Goal: Information Seeking & Learning: Check status

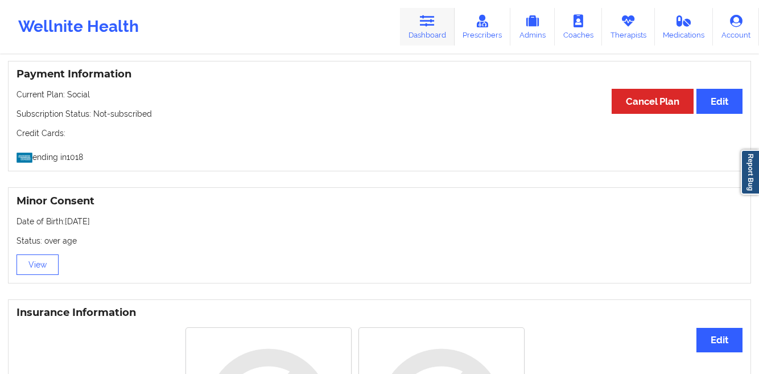
click at [418, 36] on link "Dashboard" at bounding box center [427, 27] width 55 height 38
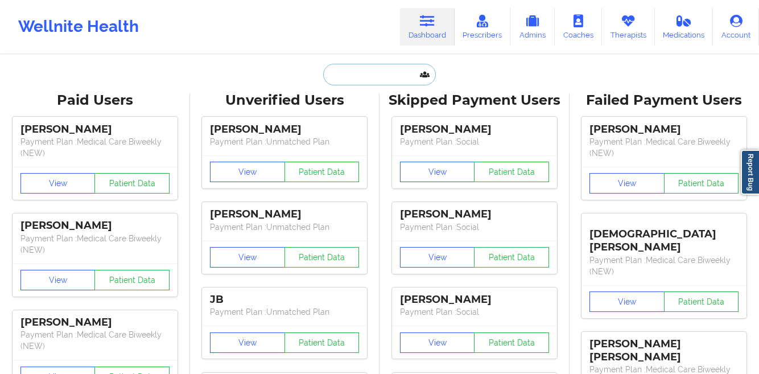
click at [384, 79] on input "text" at bounding box center [379, 75] width 113 height 22
paste input "[PERSON_NAME]"
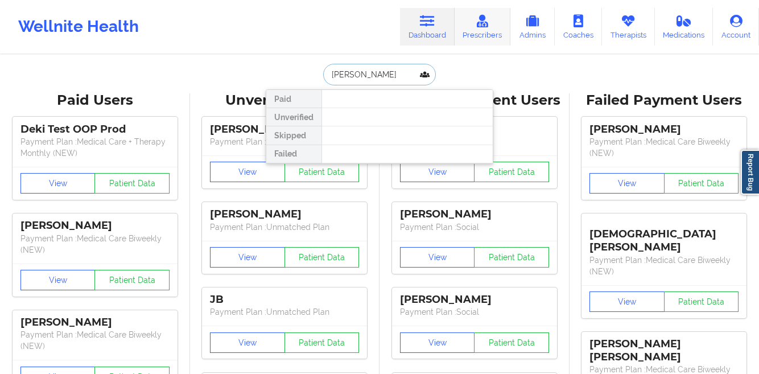
type input "[PERSON_NAME]"
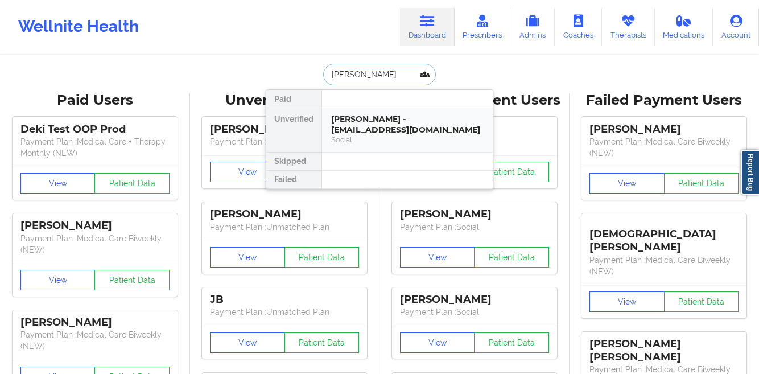
click at [385, 121] on div "[PERSON_NAME] - [EMAIL_ADDRESS][DOMAIN_NAME]" at bounding box center [407, 124] width 152 height 21
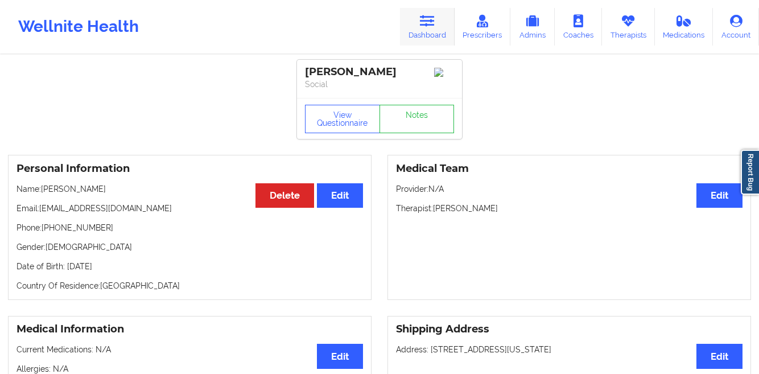
click at [416, 19] on link "Dashboard" at bounding box center [427, 27] width 55 height 38
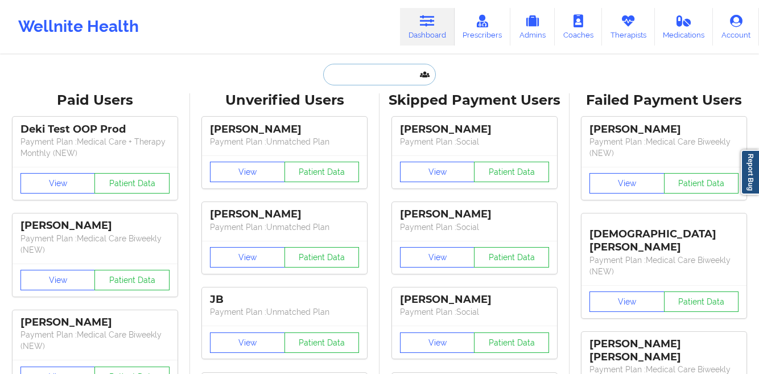
click at [336, 71] on input "text" at bounding box center [379, 75] width 113 height 22
paste input "[PERSON_NAME]"
type input "[PERSON_NAME]"
click at [632, 28] on link "Therapists" at bounding box center [628, 27] width 53 height 38
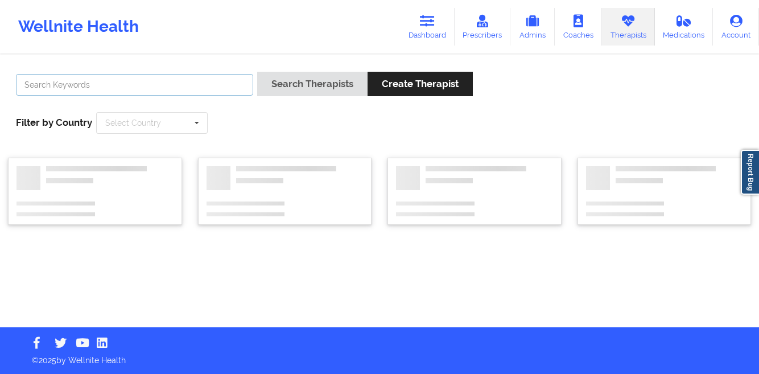
click at [198, 92] on input "text" at bounding box center [134, 85] width 237 height 22
paste input "[PERSON_NAME]"
type input "[PERSON_NAME]"
click at [292, 98] on div "Search Therapists Create Therapist" at bounding box center [365, 88] width 216 height 32
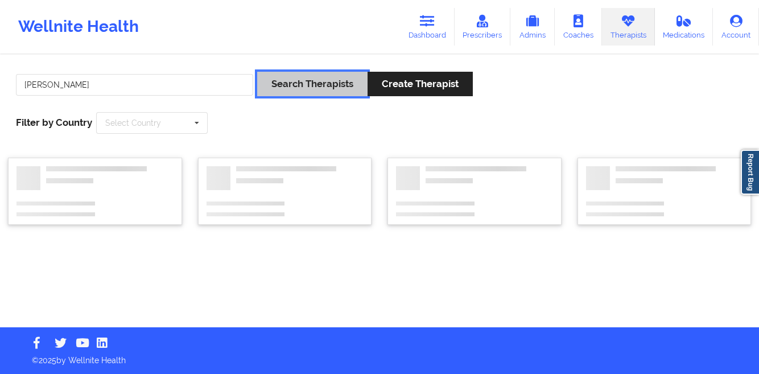
click at [278, 89] on button "Search Therapists" at bounding box center [312, 84] width 110 height 24
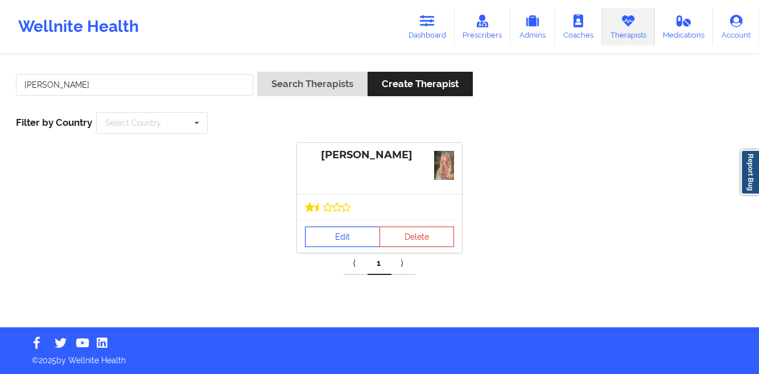
click at [327, 230] on link "Edit" at bounding box center [342, 236] width 75 height 20
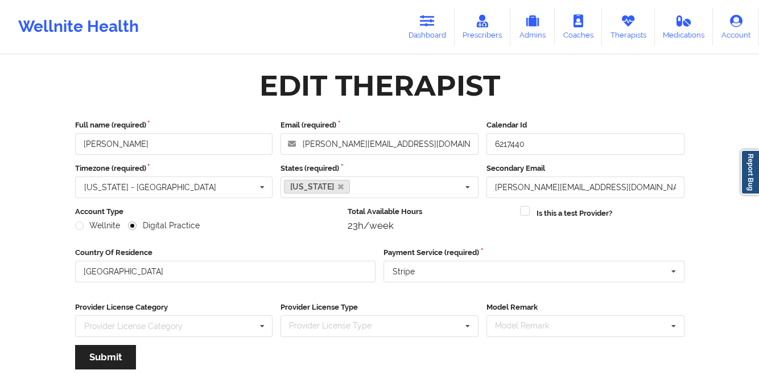
scroll to position [136, 0]
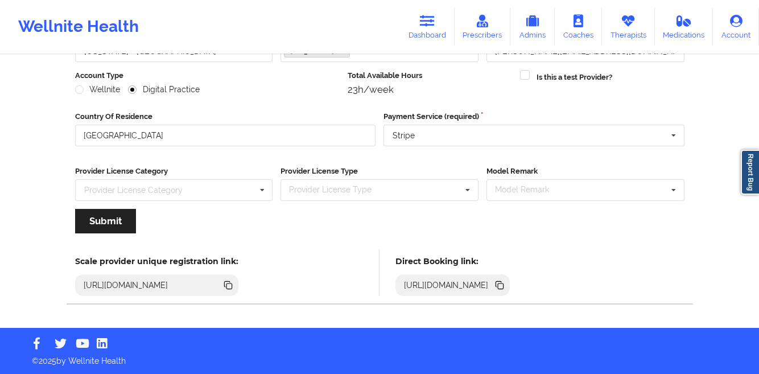
click at [506, 283] on icon at bounding box center [499, 285] width 13 height 13
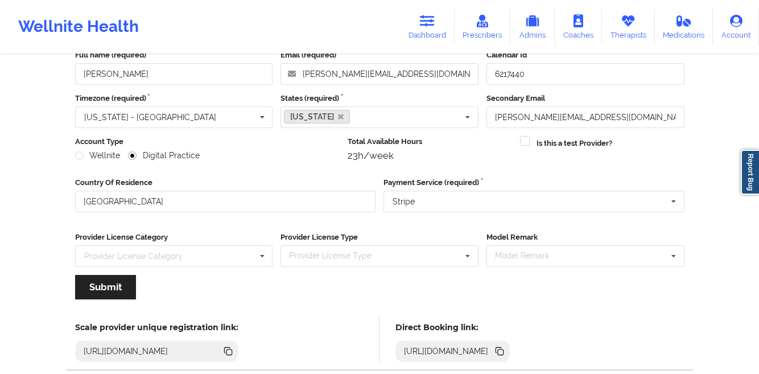
scroll to position [134, 0]
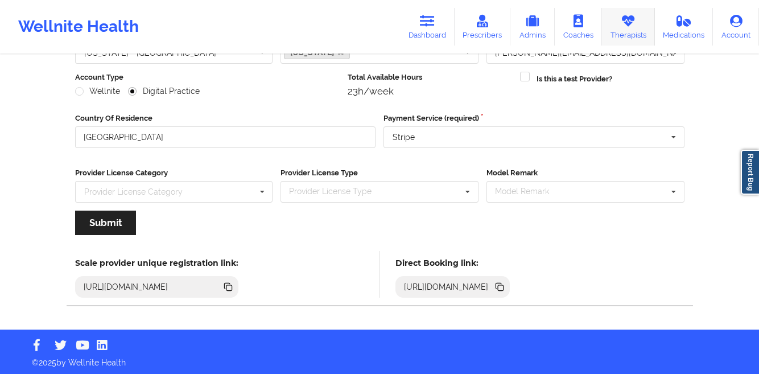
click at [639, 39] on link "Therapists" at bounding box center [628, 27] width 53 height 38
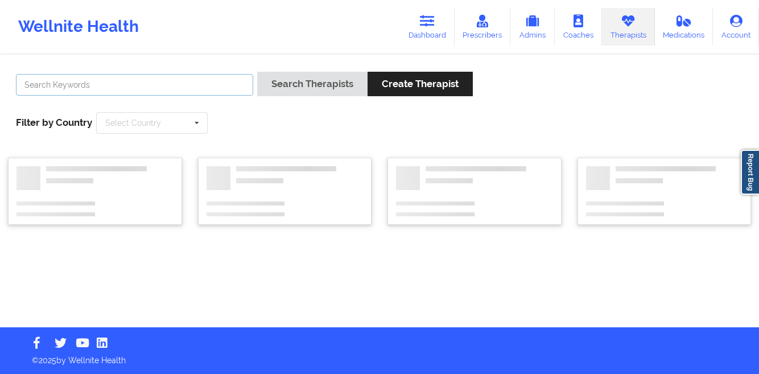
click at [135, 81] on input "text" at bounding box center [134, 85] width 237 height 22
paste input "[PERSON_NAME]"
click at [257, 72] on button "Search Therapists" at bounding box center [312, 84] width 110 height 24
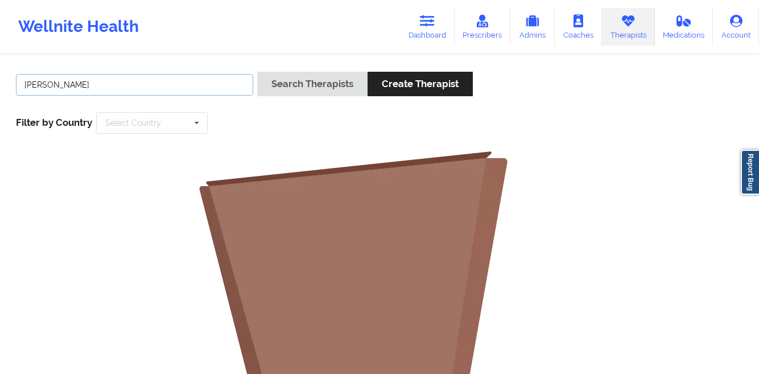
click at [176, 87] on input "[PERSON_NAME]" at bounding box center [134, 85] width 237 height 22
type input "[PERSON_NAME]"
click at [257, 72] on button "Search Therapists" at bounding box center [312, 84] width 110 height 24
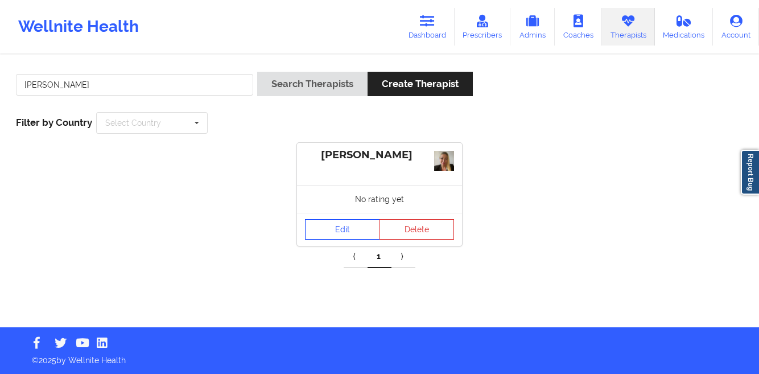
click at [313, 222] on link "Edit" at bounding box center [342, 229] width 75 height 20
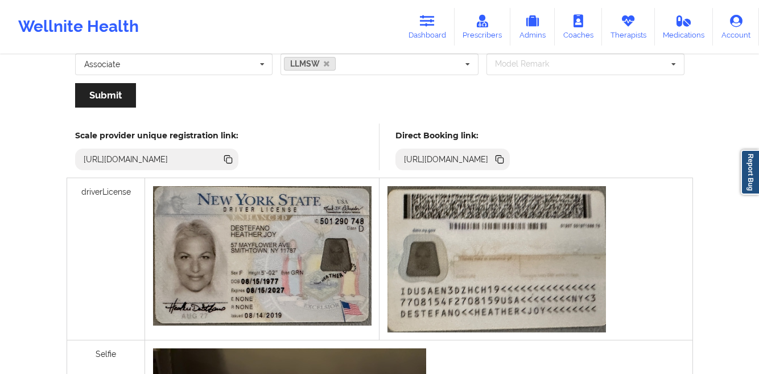
scroll to position [259, 0]
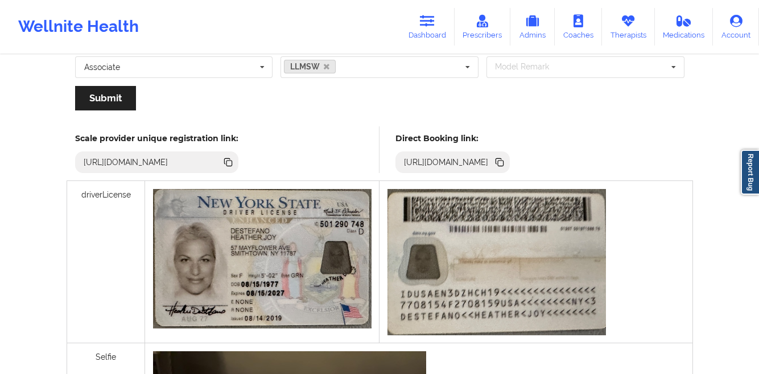
click at [506, 164] on icon at bounding box center [499, 162] width 13 height 13
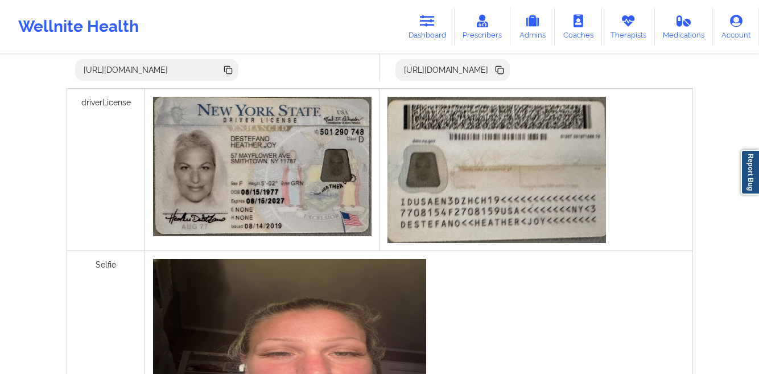
scroll to position [385, 0]
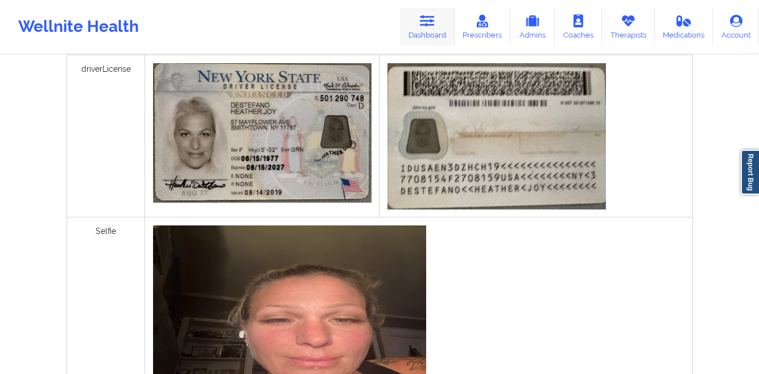
click at [420, 24] on link "Dashboard" at bounding box center [427, 27] width 55 height 38
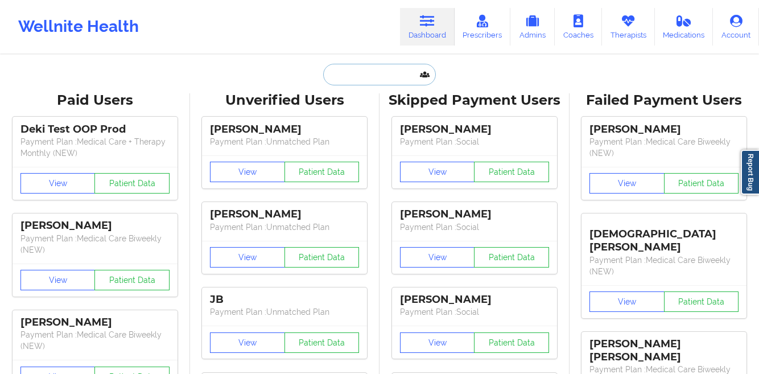
click at [345, 85] on input "text" at bounding box center [379, 75] width 113 height 22
paste input "[PERSON_NAME]"
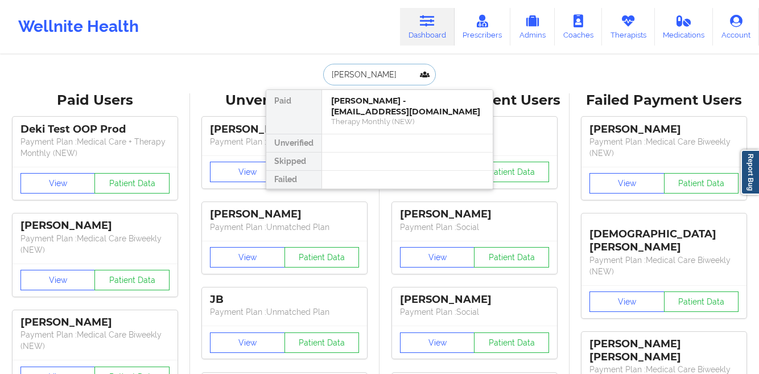
type input "[PERSON_NAME]"
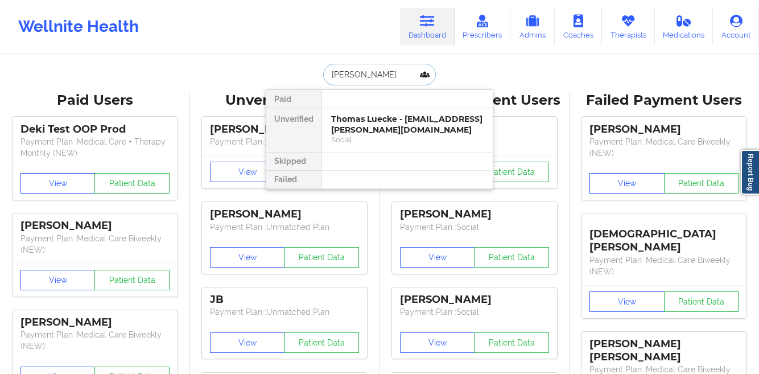
click at [346, 117] on div "Thomas Luecke - [EMAIL_ADDRESS][PERSON_NAME][DOMAIN_NAME]" at bounding box center [407, 124] width 152 height 21
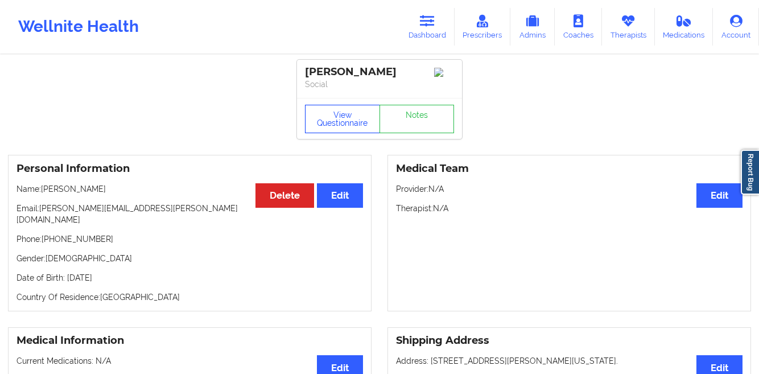
click at [317, 128] on button "View Questionnaire" at bounding box center [342, 119] width 75 height 28
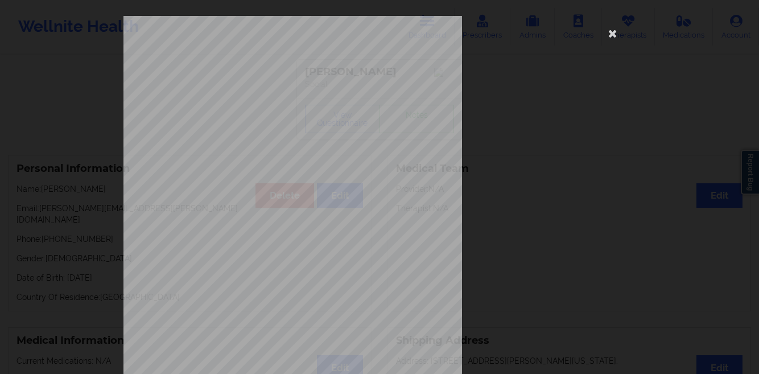
scroll to position [169, 0]
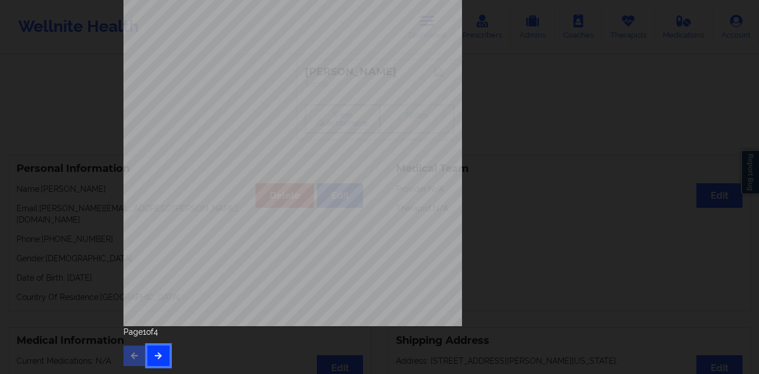
click at [154, 356] on icon "button" at bounding box center [159, 355] width 10 height 7
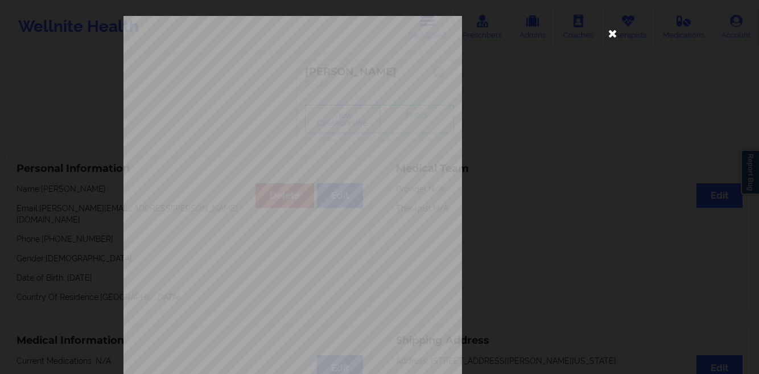
click at [612, 33] on icon at bounding box center [613, 33] width 18 height 18
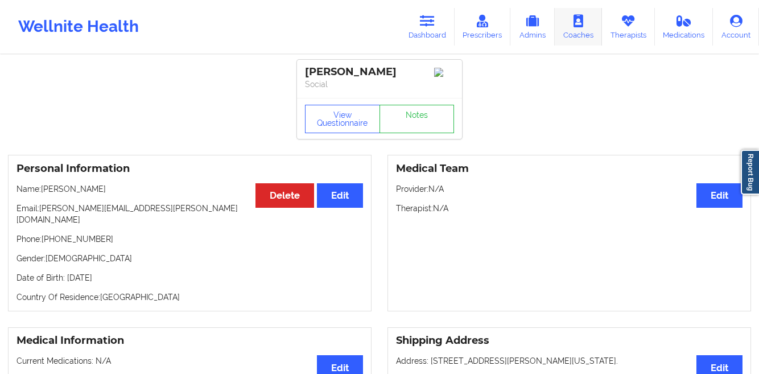
click at [582, 30] on link "Coaches" at bounding box center [578, 27] width 47 height 38
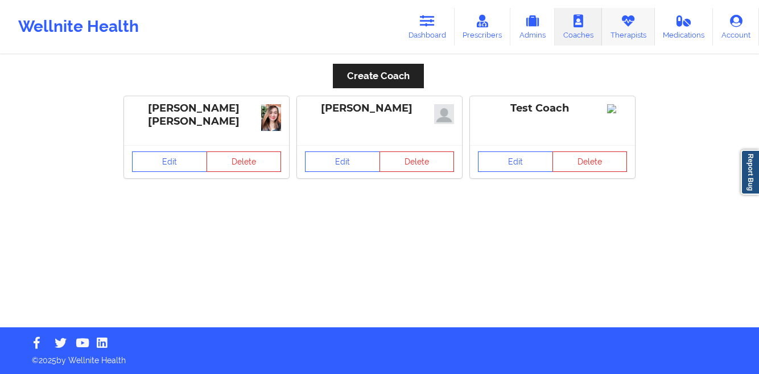
click at [616, 31] on link "Therapists" at bounding box center [628, 27] width 53 height 38
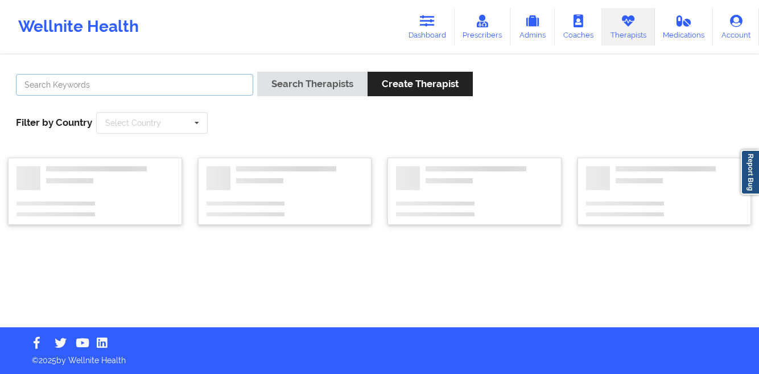
click at [175, 90] on input "text" at bounding box center [134, 85] width 237 height 22
paste input "[PERSON_NAME]"
type input "[PERSON_NAME]"
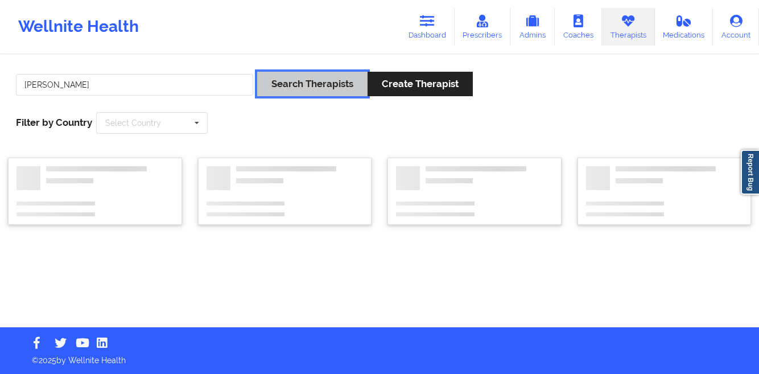
click at [291, 88] on button "Search Therapists" at bounding box center [312, 84] width 110 height 24
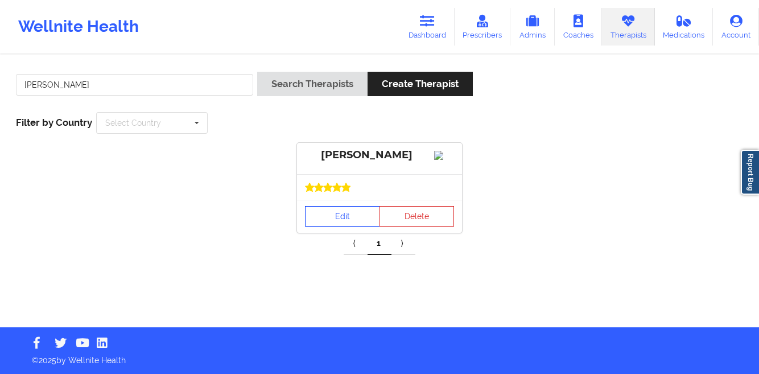
click at [315, 226] on link "Edit" at bounding box center [342, 216] width 75 height 20
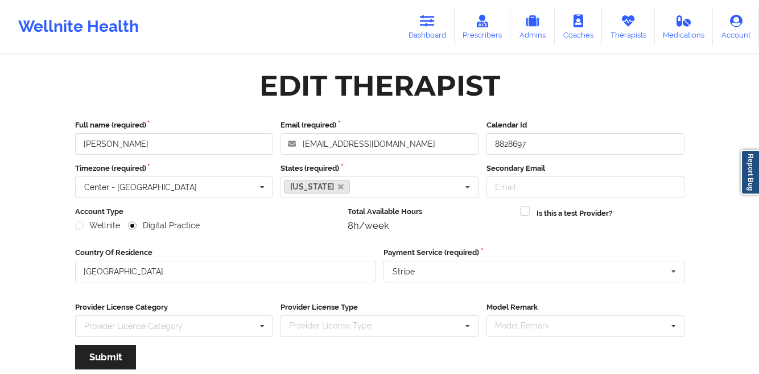
scroll to position [136, 0]
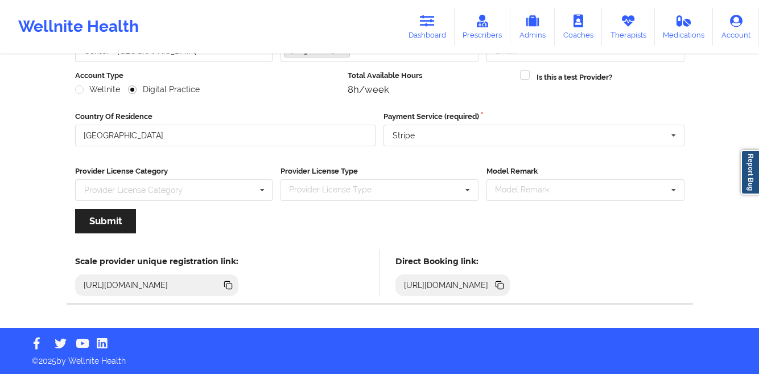
click at [504, 286] on icon at bounding box center [501, 286] width 6 height 6
click at [630, 16] on icon at bounding box center [628, 21] width 15 height 13
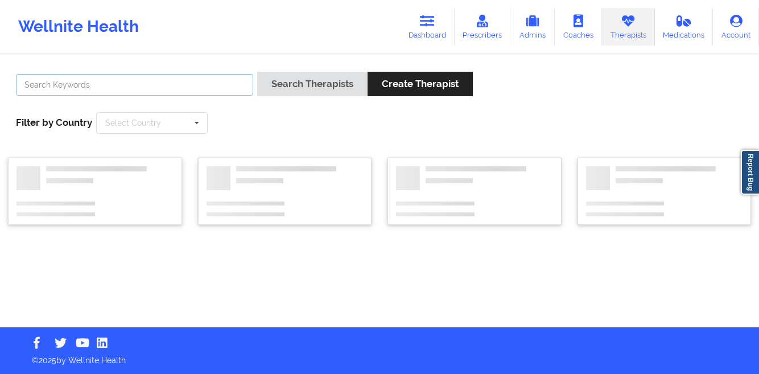
click at [196, 75] on input "text" at bounding box center [134, 85] width 237 height 22
paste input "[PERSON_NAME]"
type input "[PERSON_NAME]"
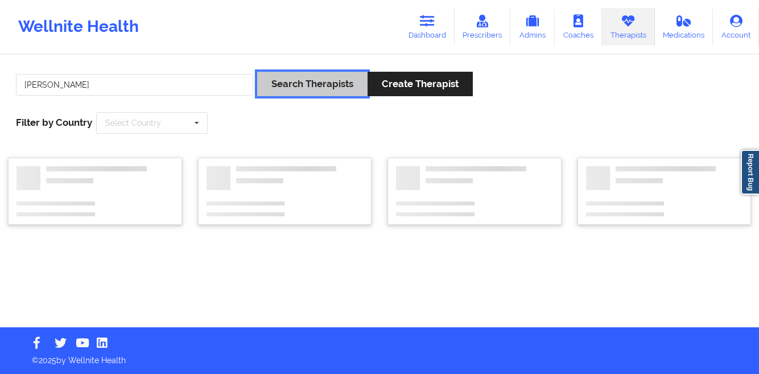
click at [264, 86] on button "Search Therapists" at bounding box center [312, 84] width 110 height 24
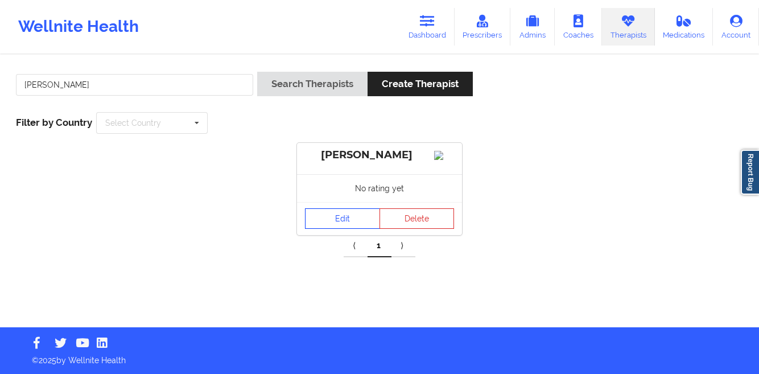
click at [323, 224] on link "Edit" at bounding box center [342, 218] width 75 height 20
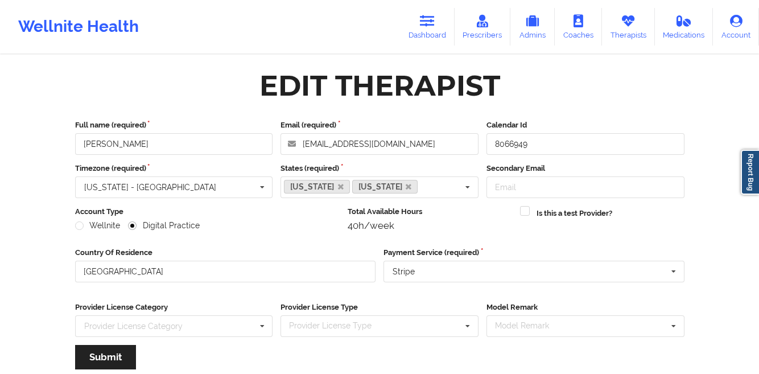
scroll to position [136, 0]
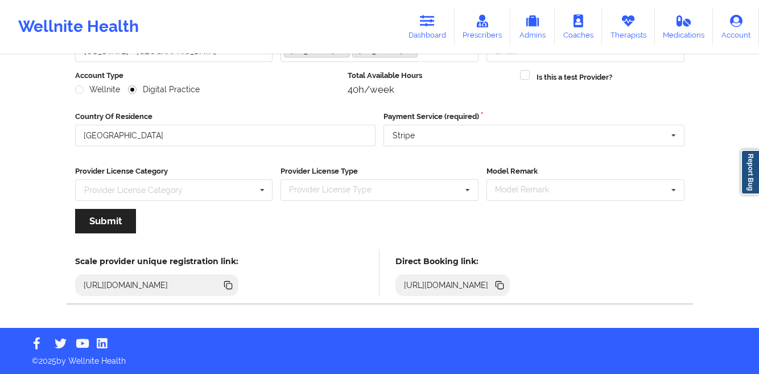
click at [504, 284] on icon at bounding box center [501, 286] width 6 height 6
click at [414, 30] on link "Dashboard" at bounding box center [427, 27] width 55 height 38
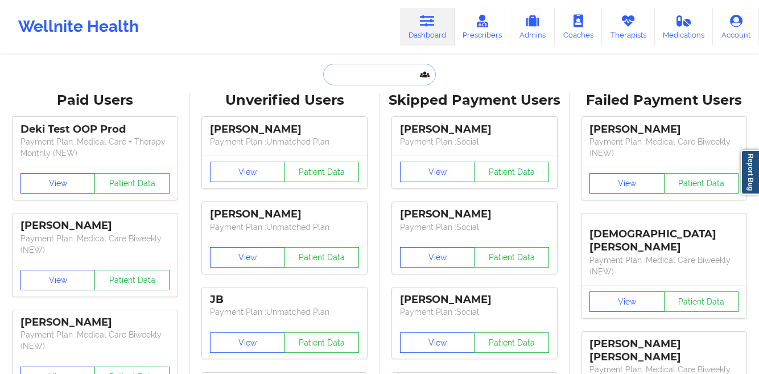
click at [352, 74] on input "text" at bounding box center [379, 75] width 113 height 22
paste input "[PERSON_NAME]</p>"
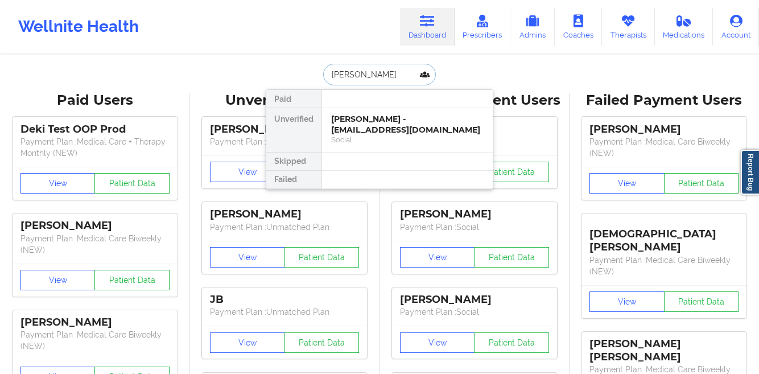
type input "[PERSON_NAME]"
click at [349, 117] on div "[PERSON_NAME] - [EMAIL_ADDRESS][DOMAIN_NAME]" at bounding box center [407, 124] width 152 height 21
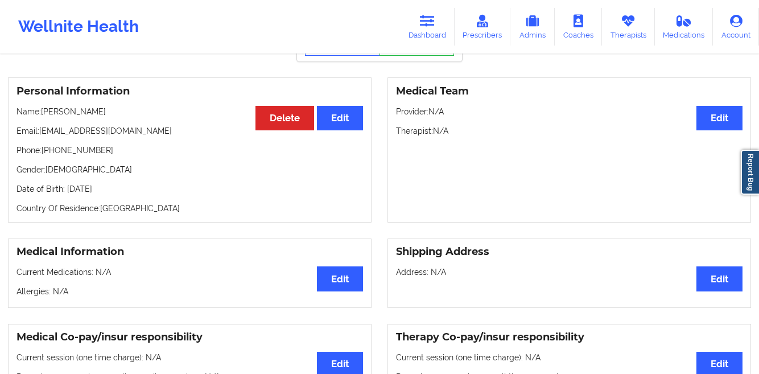
scroll to position [44, 0]
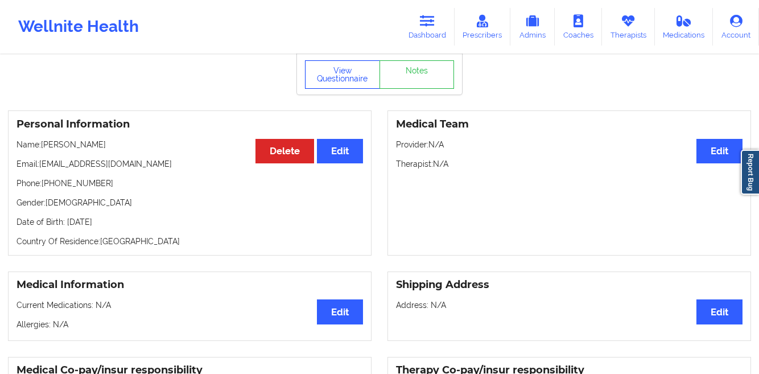
click at [344, 83] on button "View Questionnaire" at bounding box center [342, 74] width 75 height 28
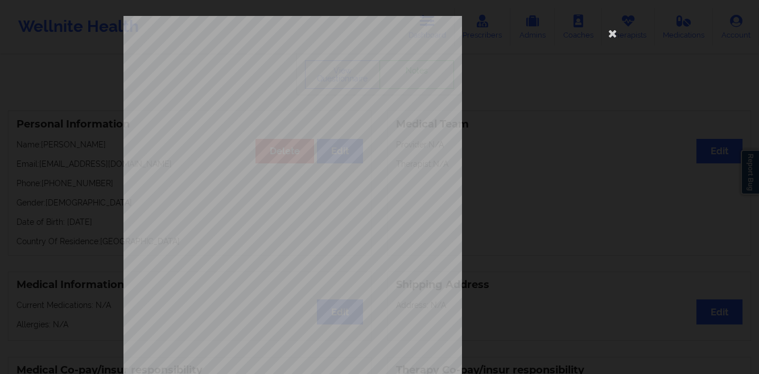
scroll to position [169, 0]
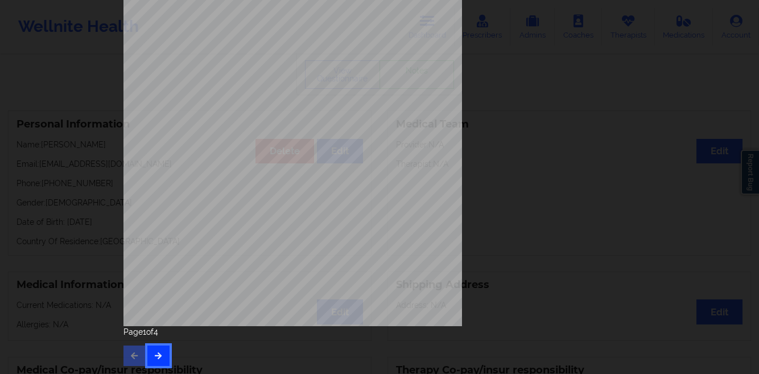
click at [158, 353] on icon "button" at bounding box center [159, 355] width 10 height 7
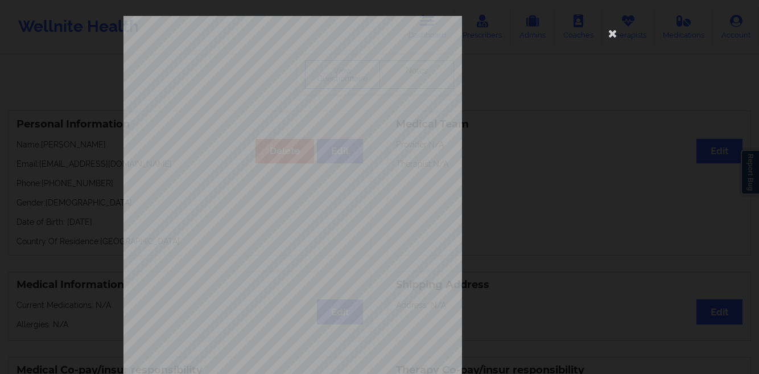
click at [59, 168] on div "commercial Insurance Member ID for patient 132036095 Insurance company name det…" at bounding box center [379, 187] width 759 height 374
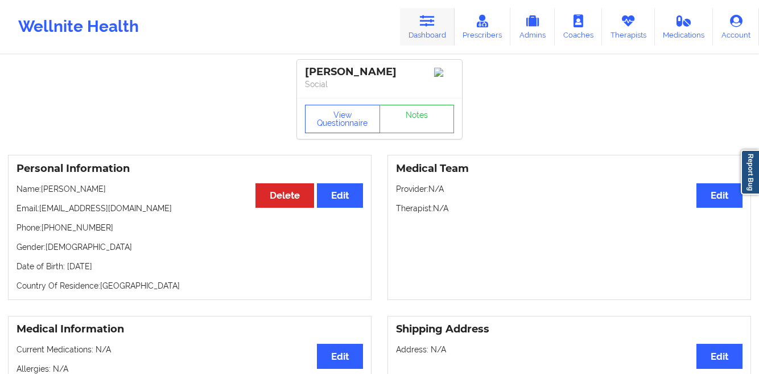
click at [423, 20] on icon at bounding box center [427, 21] width 15 height 13
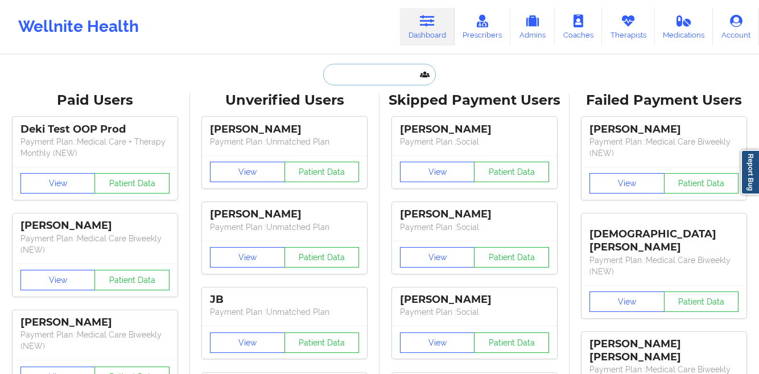
click at [333, 75] on input "text" at bounding box center [379, 75] width 113 height 22
paste input "[PERSON_NAME]"
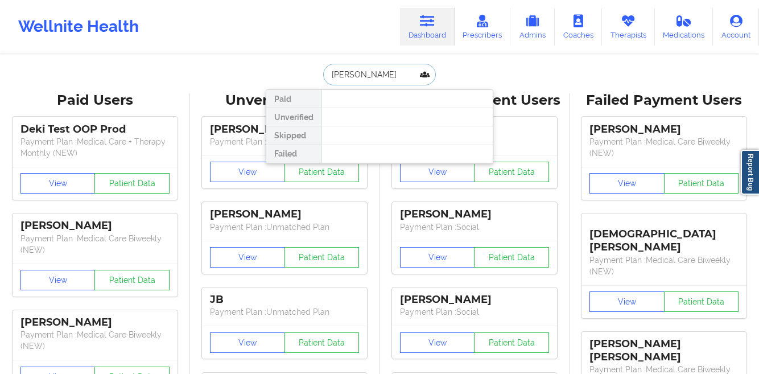
click at [376, 79] on input "[PERSON_NAME]" at bounding box center [379, 75] width 113 height 22
type input "[PERSON_NAME]"
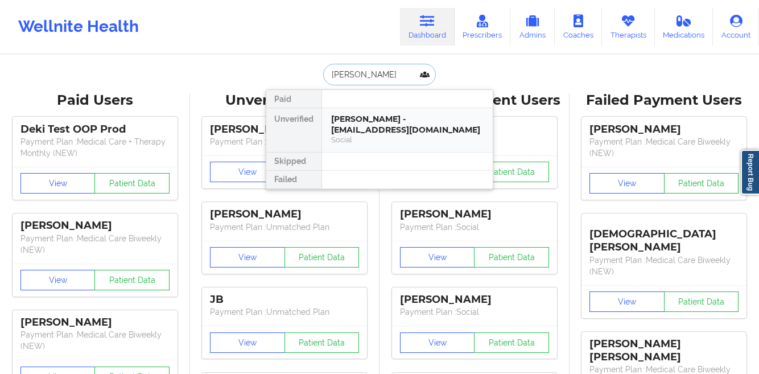
click at [374, 118] on div "[PERSON_NAME] - [EMAIL_ADDRESS][DOMAIN_NAME]" at bounding box center [407, 124] width 152 height 21
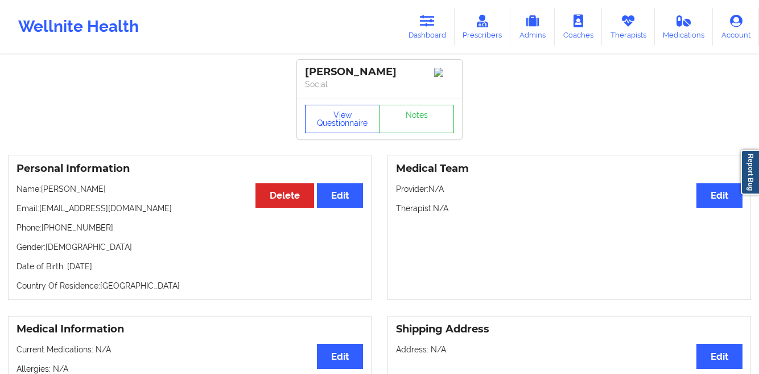
click at [312, 130] on button "View Questionnaire" at bounding box center [342, 119] width 75 height 28
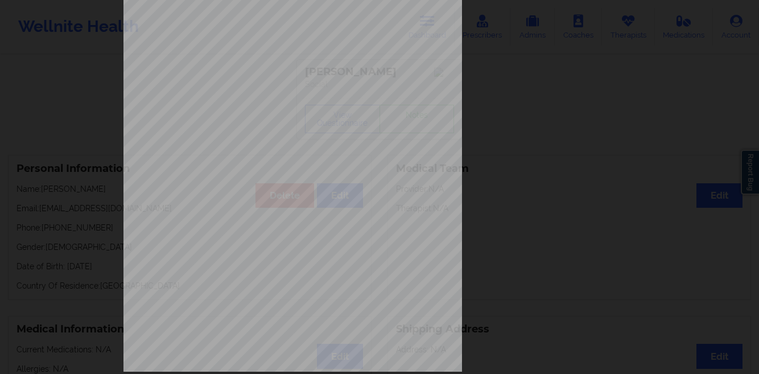
scroll to position [169, 0]
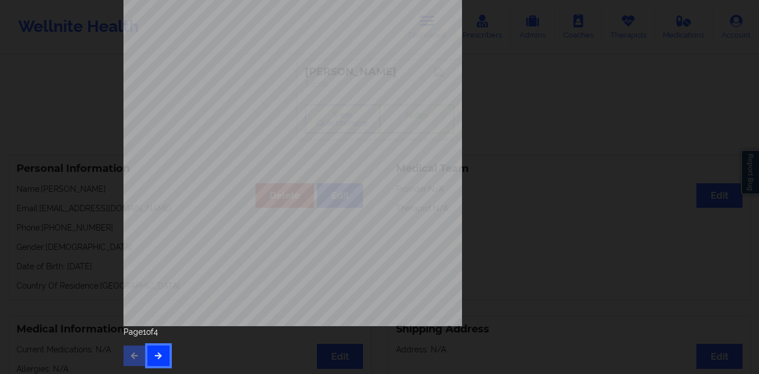
click at [154, 353] on icon "button" at bounding box center [159, 355] width 10 height 7
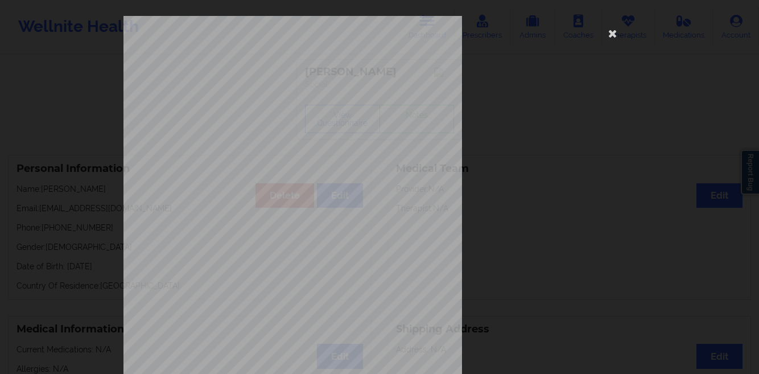
click at [101, 245] on div "commercial Insurance Member ID for patient This patient has not provided his Me…" at bounding box center [379, 187] width 759 height 374
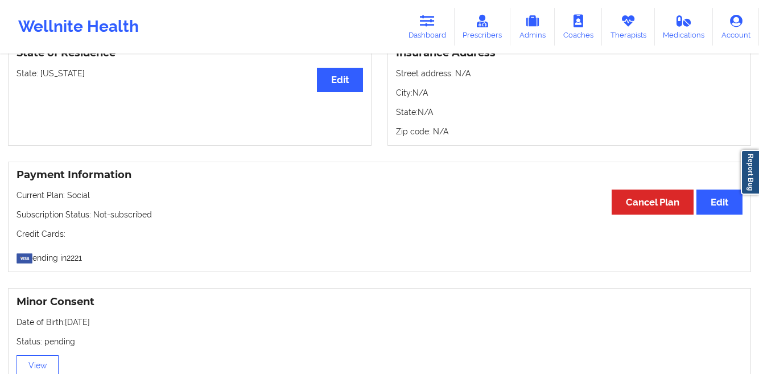
scroll to position [605, 0]
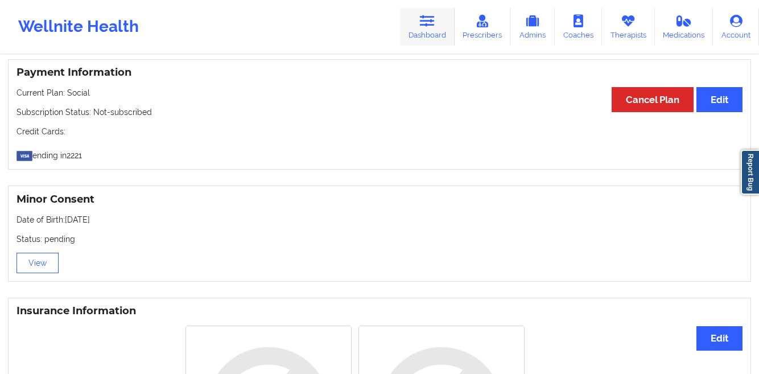
click at [430, 26] on icon at bounding box center [427, 21] width 15 height 13
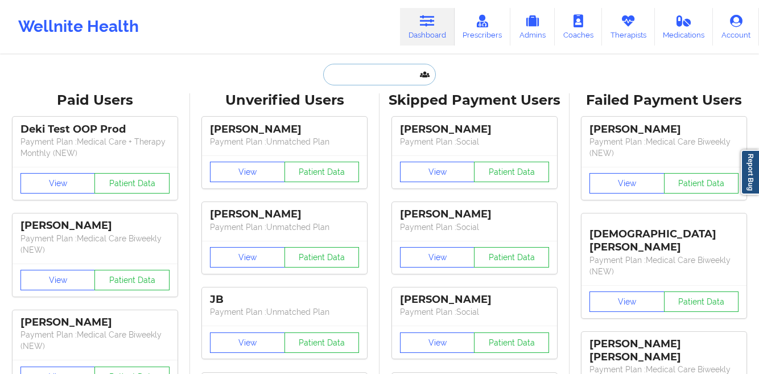
click at [346, 81] on input "text" at bounding box center [379, 75] width 113 height 22
paste input "Al [PERSON_NAME]"
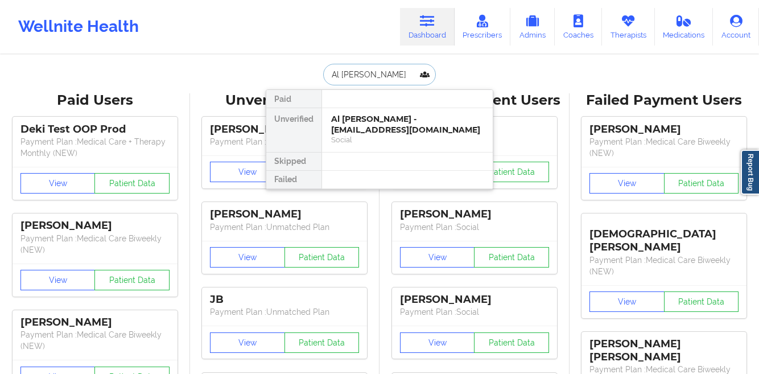
type input "Al [PERSON_NAME]"
click at [337, 120] on div "Al [PERSON_NAME] - [EMAIL_ADDRESS][DOMAIN_NAME]" at bounding box center [407, 124] width 152 height 21
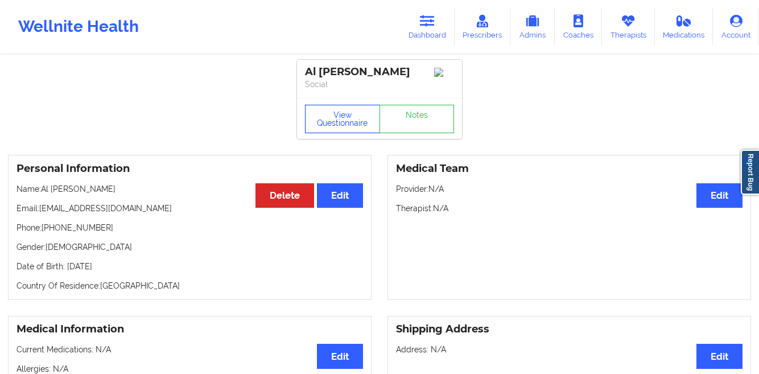
click at [342, 116] on button "View Questionnaire" at bounding box center [342, 119] width 75 height 28
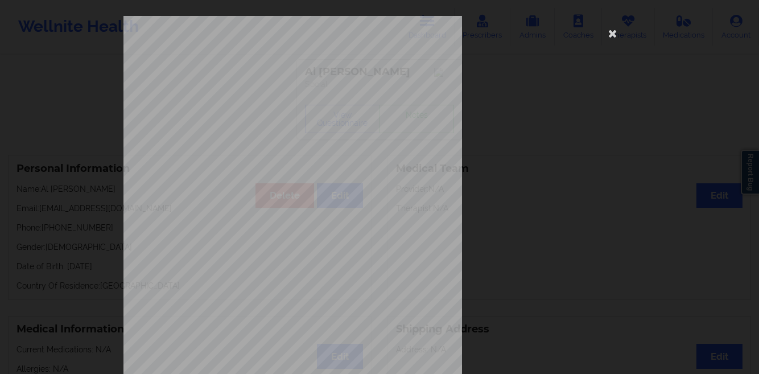
scroll to position [169, 0]
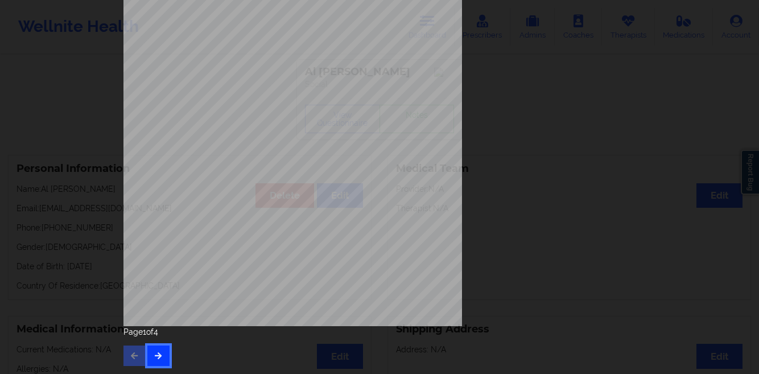
click at [154, 353] on icon "button" at bounding box center [159, 355] width 10 height 7
click at [130, 353] on icon "button" at bounding box center [135, 355] width 10 height 7
click at [51, 161] on div "commercial Insurance Member ID for patient This patient has not provided his Me…" at bounding box center [379, 187] width 759 height 374
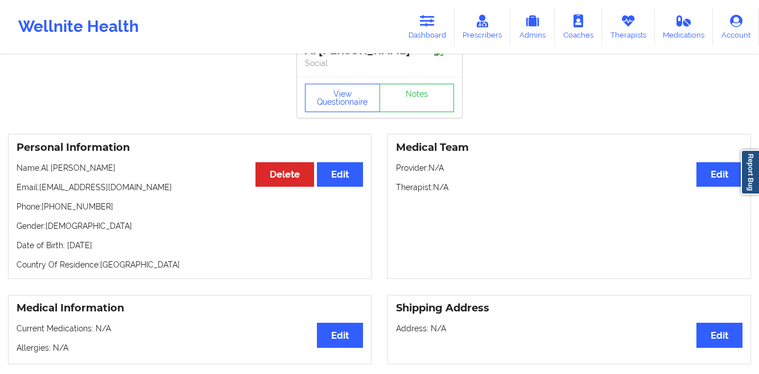
scroll to position [0, 0]
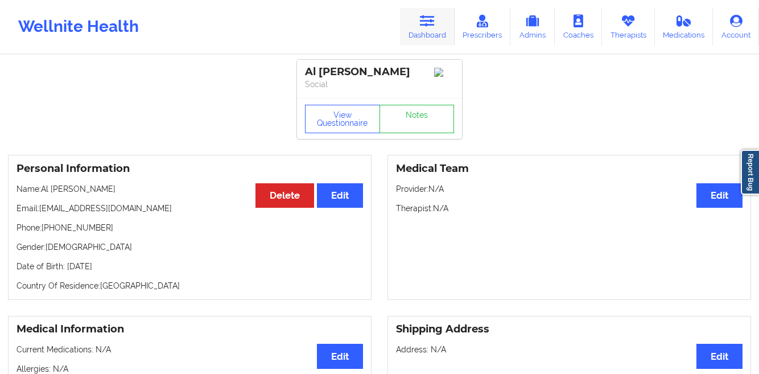
click at [420, 24] on link "Dashboard" at bounding box center [427, 27] width 55 height 38
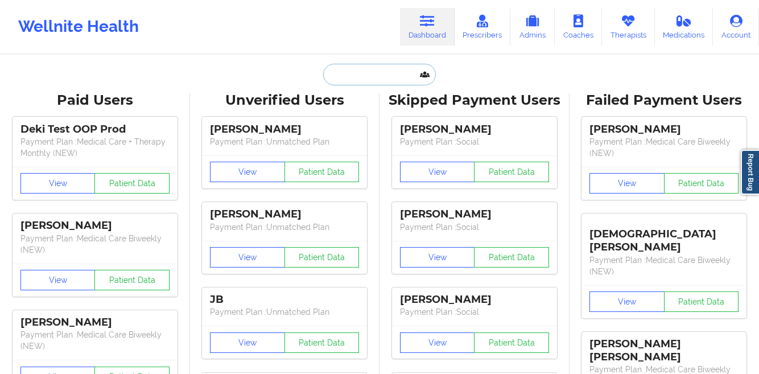
click at [388, 73] on input "text" at bounding box center [379, 75] width 113 height 22
paste input "[PERSON_NAME]"
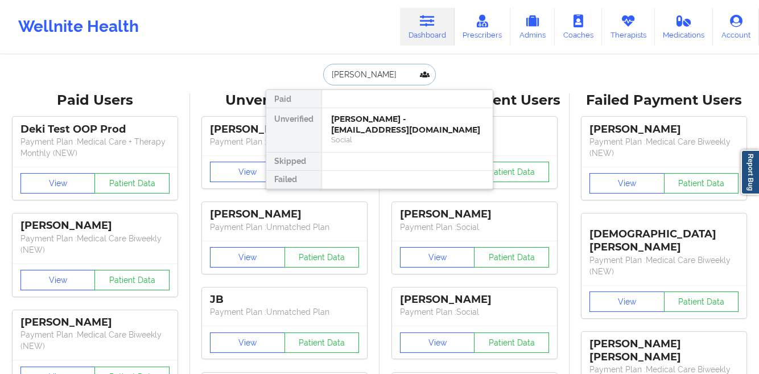
type input "[PERSON_NAME]"
click at [365, 122] on div "[PERSON_NAME] - [EMAIL_ADDRESS][DOMAIN_NAME]" at bounding box center [407, 124] width 152 height 21
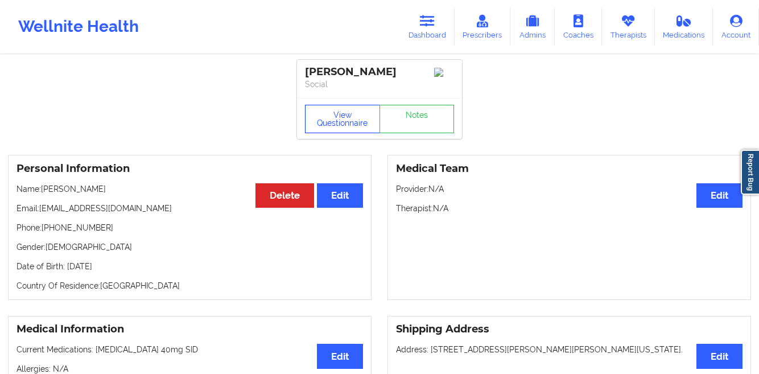
click at [326, 126] on button "View Questionnaire" at bounding box center [342, 119] width 75 height 28
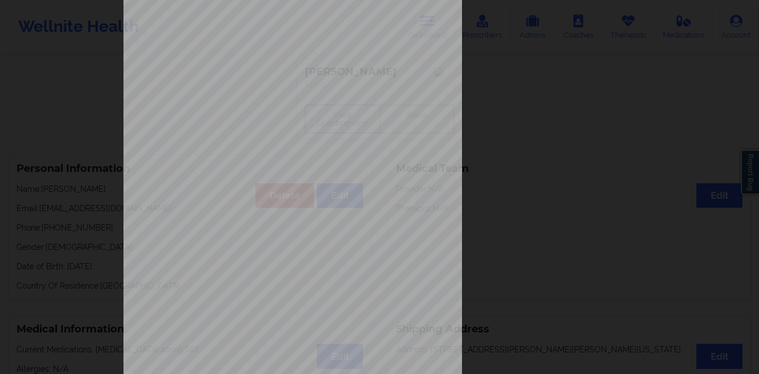
scroll to position [169, 0]
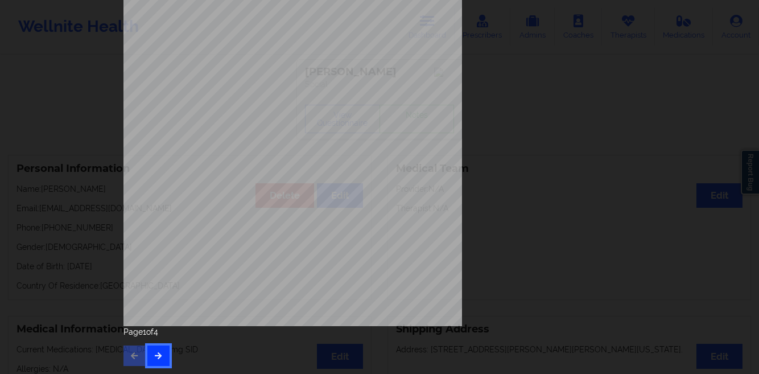
click at [156, 364] on button "button" at bounding box center [158, 355] width 22 height 20
click at [69, 161] on div "Have you ever suf fered from seizures or have you been treated with anti-seizur…" at bounding box center [379, 187] width 759 height 374
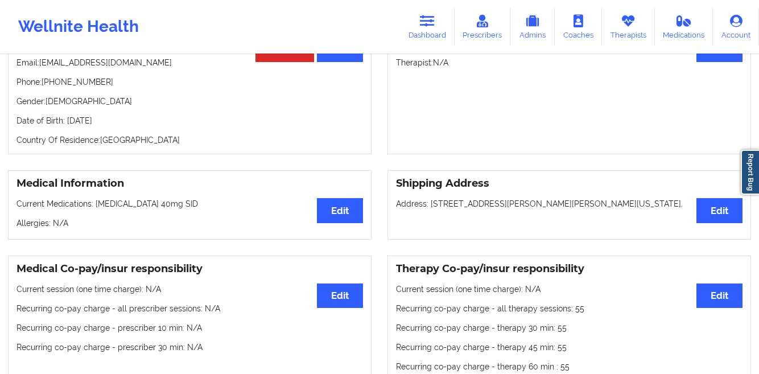
scroll to position [145, 0]
drag, startPoint x: 152, startPoint y: 127, endPoint x: 66, endPoint y: 129, distance: 86.5
click at [66, 127] on p "Date of Birth: [DEMOGRAPHIC_DATA]" at bounding box center [189, 120] width 346 height 11
copy p "[DATE]"
